Goal: Task Accomplishment & Management: Use online tool/utility

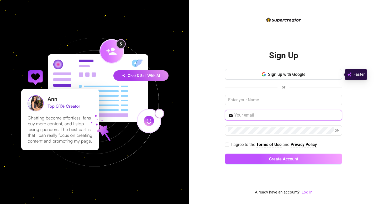
click at [262, 116] on input "text" at bounding box center [287, 115] width 105 height 6
click at [309, 190] on link "Log In" at bounding box center [307, 192] width 11 height 5
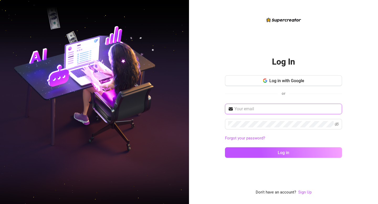
click at [268, 108] on input "text" at bounding box center [287, 109] width 105 height 6
type input "lilsoosh@lilsoosh.com"
click at [225, 147] on button "Log in" at bounding box center [283, 152] width 117 height 11
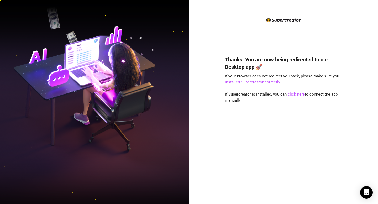
click at [295, 82] on div "Thanks. You are now being redirected to our Desktop app 🚀 If your browser does …" at bounding box center [283, 122] width 117 height 147
